Goal: Navigation & Orientation: Locate item on page

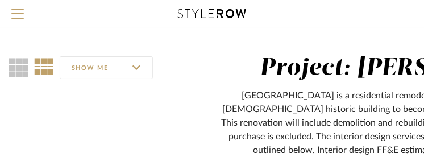
click at [2, 37] on div "SHOW ME Project: [PERSON_NAME] [PERSON_NAME] Residence is a residential remodel…" at bounding box center [409, 121] width 818 height 186
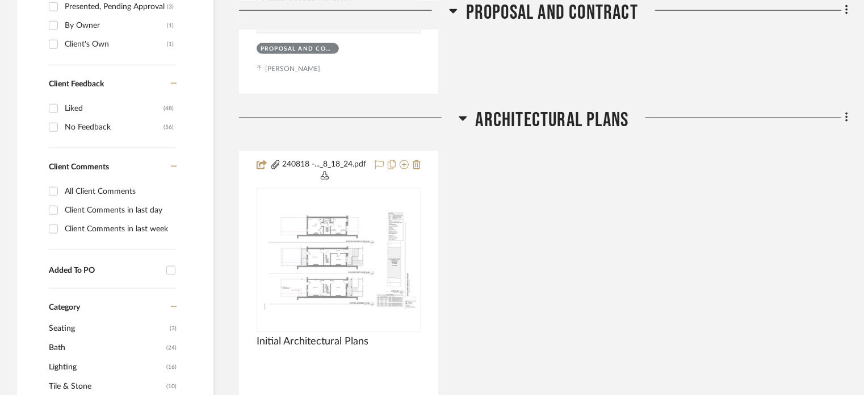
scroll to position [1576, 0]
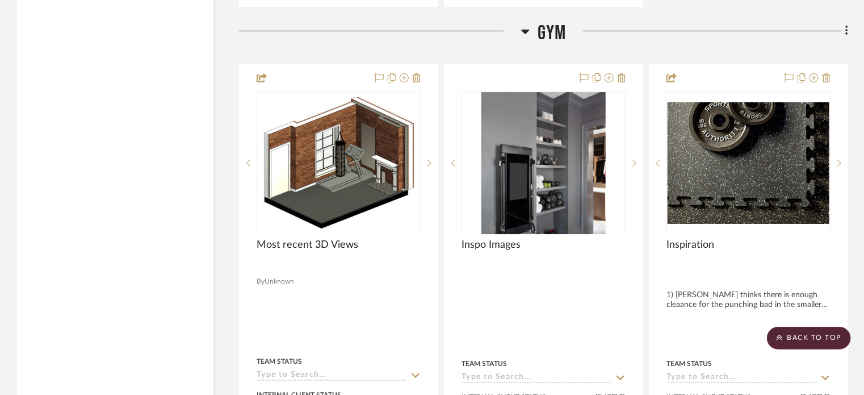
scroll to position [4201, 0]
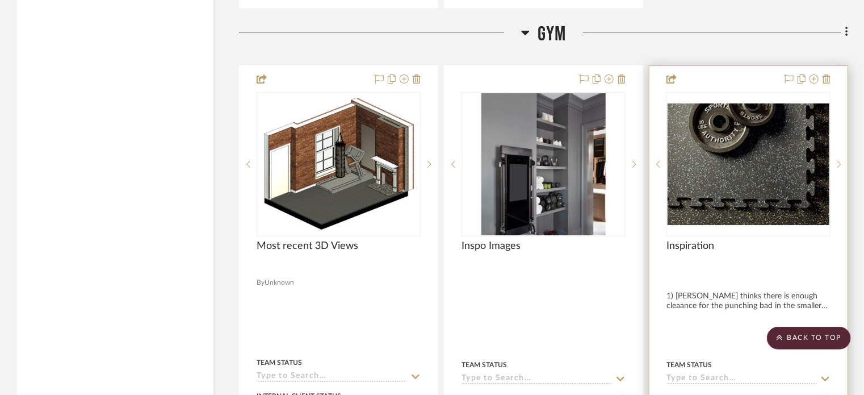
click at [741, 252] on div "Inspiration" at bounding box center [749, 252] width 164 height 25
click at [753, 190] on img "0" at bounding box center [749, 164] width 162 height 122
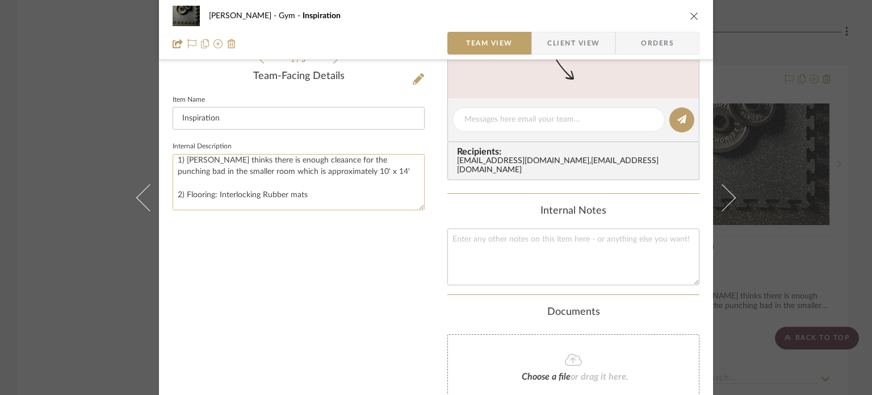
scroll to position [0, 0]
drag, startPoint x: 216, startPoint y: 199, endPoint x: 232, endPoint y: 200, distance: 15.9
click at [232, 200] on textarea "1) Patrick thinks there is enough cleaance for the punching bad in the smaller …" at bounding box center [299, 182] width 252 height 56
drag, startPoint x: 216, startPoint y: 200, endPoint x: 311, endPoint y: 197, distance: 95.4
click at [311, 197] on textarea "1) Patrick thinks there is enough cleaance for the punching bad in the smaller …" at bounding box center [299, 182] width 252 height 56
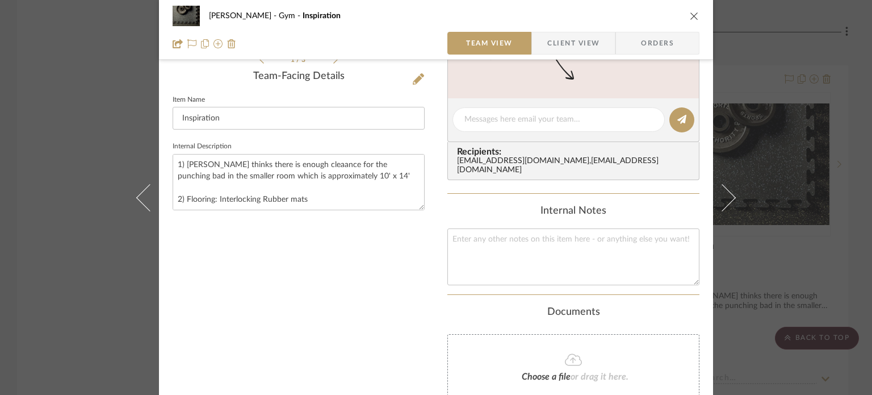
click at [691, 12] on icon "close" at bounding box center [694, 15] width 9 height 9
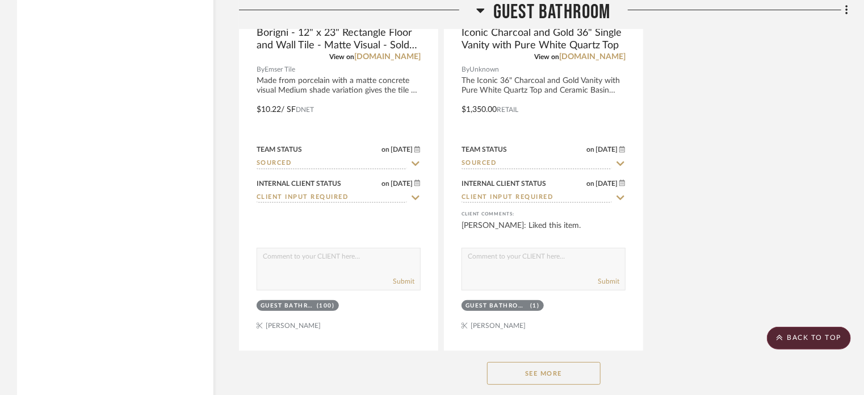
scroll to position [6529, 0]
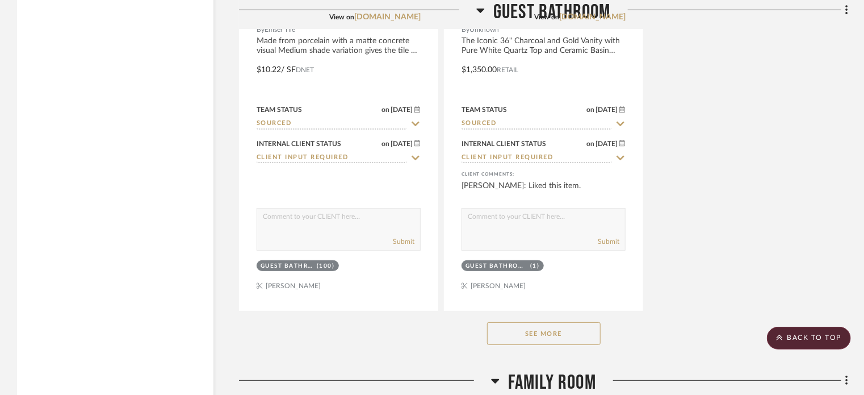
click at [585, 340] on button "See More" at bounding box center [544, 333] width 114 height 23
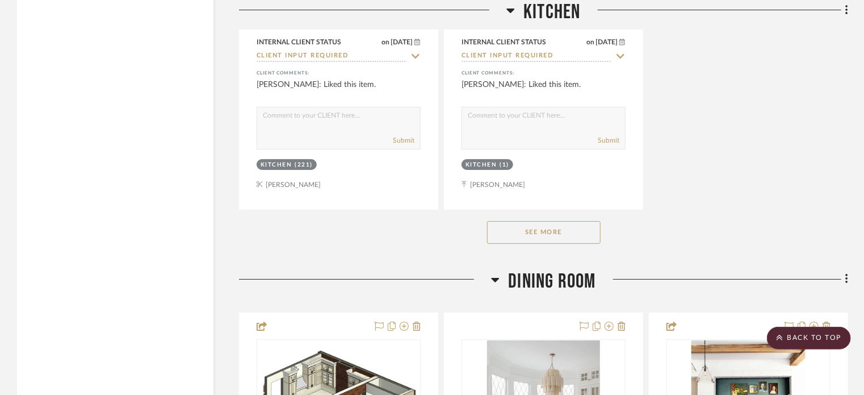
scroll to position [12888, 0]
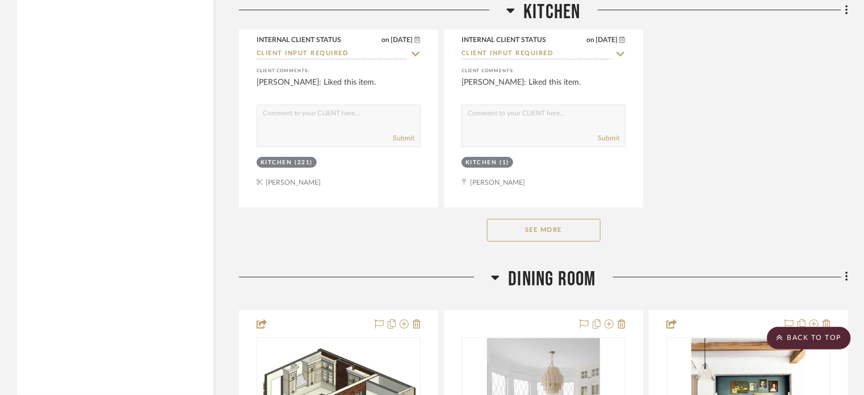
click at [538, 233] on button "See More" at bounding box center [544, 230] width 114 height 23
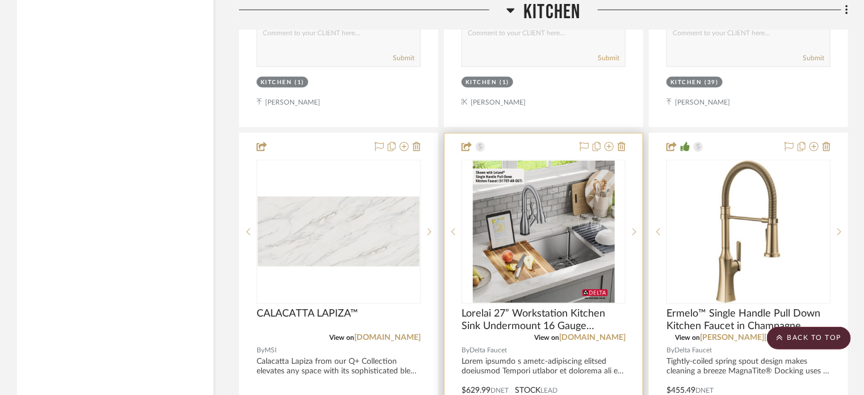
scroll to position [13456, 0]
